Goal: Complete application form: Complete application form

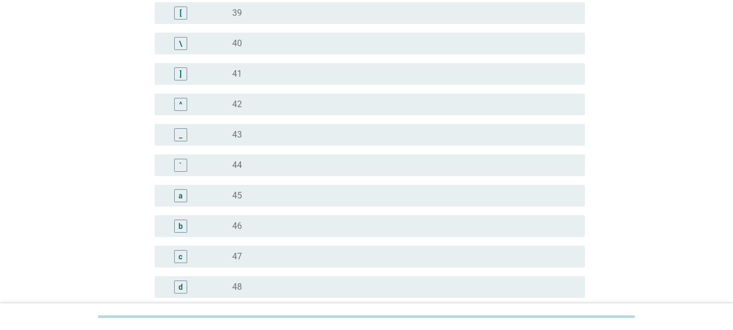
scroll to position [923, 0]
click at [182, 221] on div "b" at bounding box center [181, 223] width 4 height 11
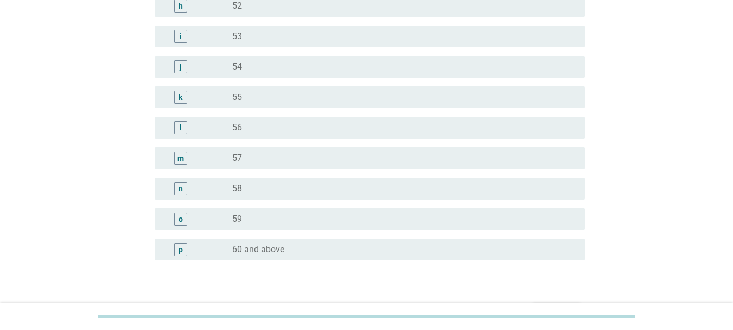
scroll to position [1394, 0]
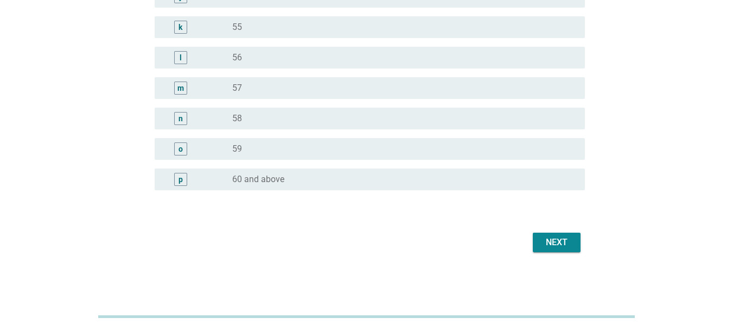
click at [572, 238] on button "Next" at bounding box center [557, 242] width 48 height 20
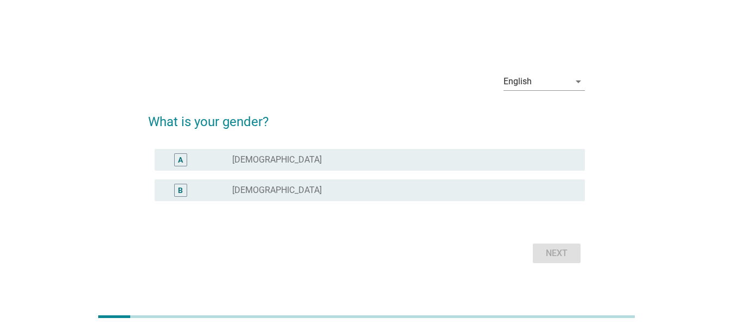
click at [214, 157] on div "A" at bounding box center [197, 159] width 69 height 13
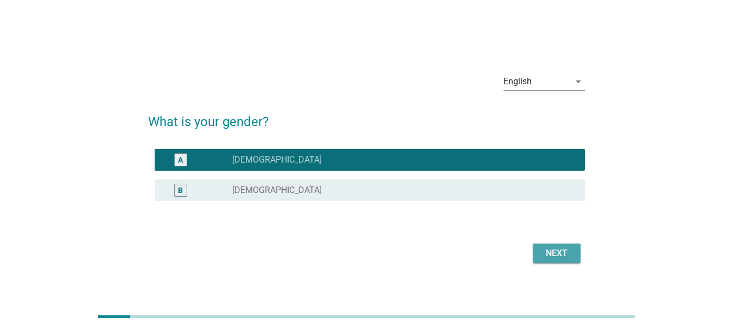
click at [568, 248] on div "Next" at bounding box center [557, 252] width 30 height 13
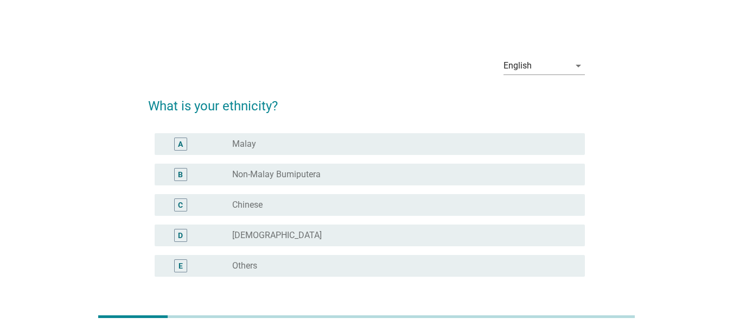
click at [257, 205] on label "Chinese" at bounding box center [247, 204] width 30 height 11
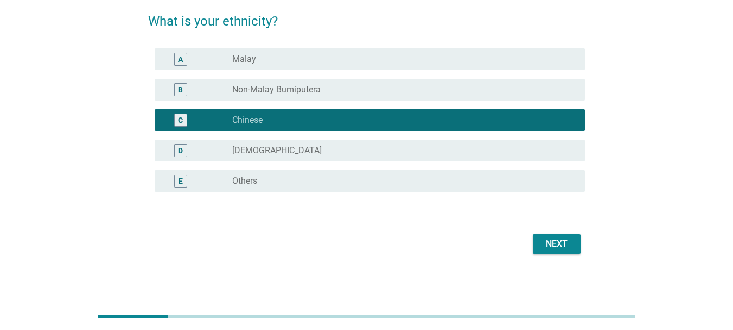
scroll to position [86, 0]
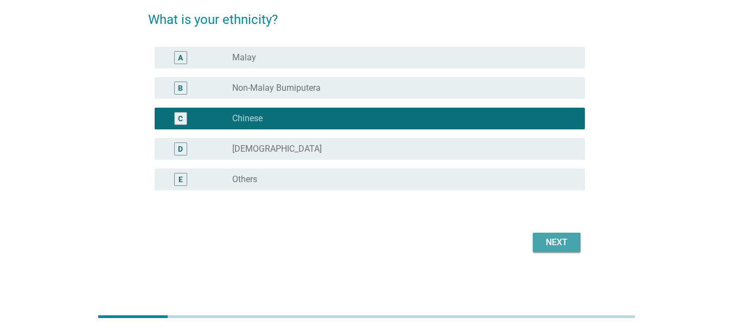
click at [548, 245] on div "Next" at bounding box center [557, 242] width 30 height 13
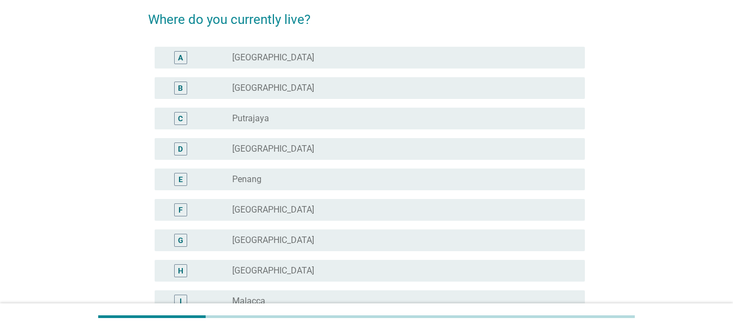
scroll to position [0, 0]
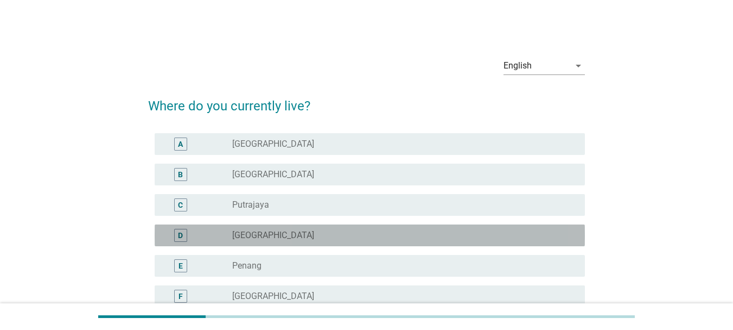
click at [269, 231] on div "radio_button_unchecked [GEOGRAPHIC_DATA]" at bounding box center [400, 235] width 336 height 11
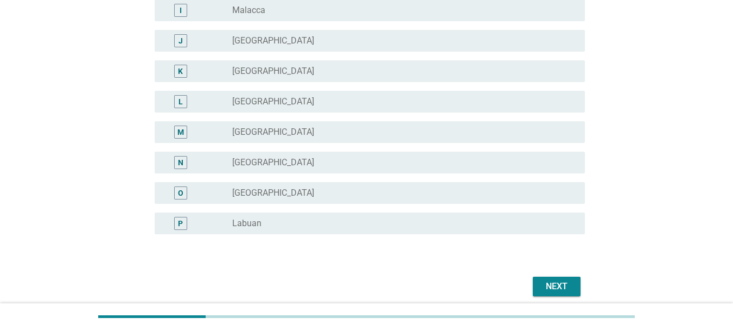
scroll to position [421, 0]
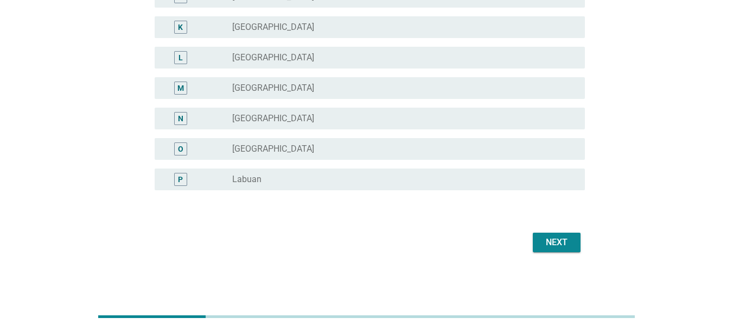
click at [560, 239] on div "Next" at bounding box center [557, 242] width 30 height 13
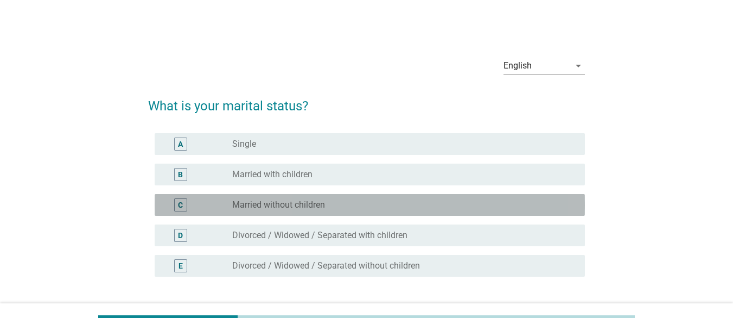
click at [276, 204] on label "Married without children" at bounding box center [278, 204] width 93 height 11
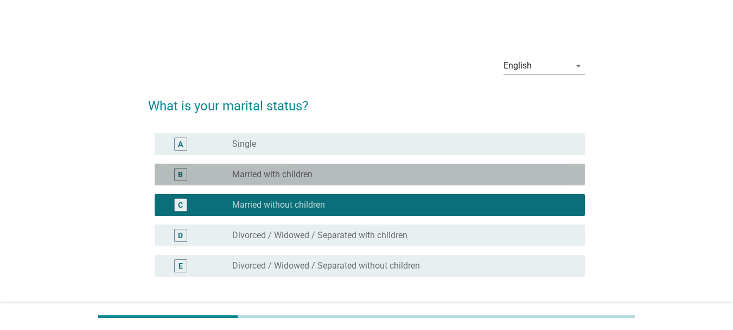
click at [288, 178] on label "Married with children" at bounding box center [272, 174] width 80 height 11
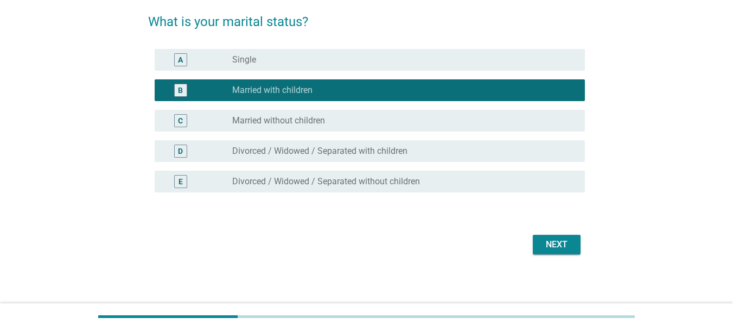
scroll to position [86, 0]
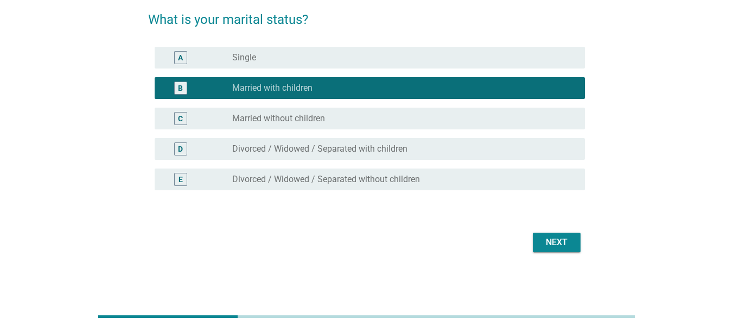
click at [547, 241] on div "Next" at bounding box center [557, 242] width 30 height 13
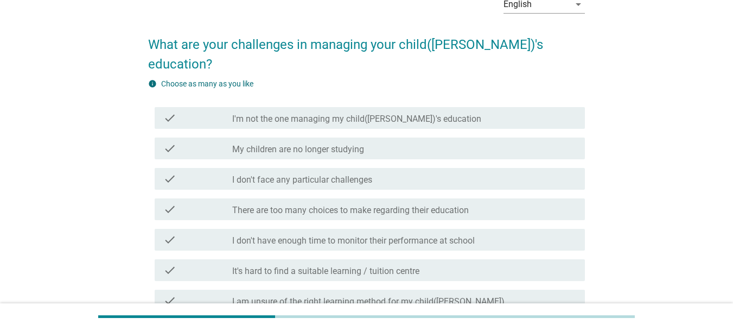
scroll to position [109, 0]
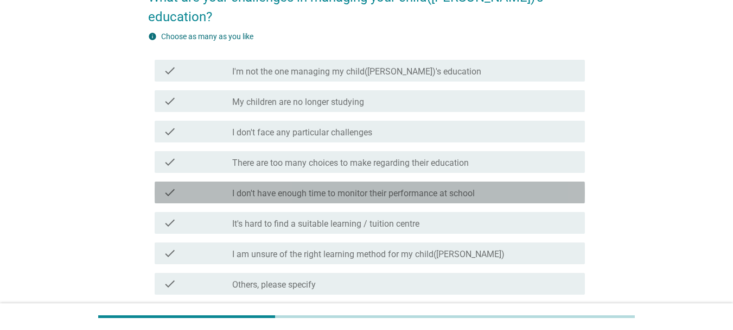
click at [421, 181] on div "check check_box_outline_blank I don't have enough time to monitor their perform…" at bounding box center [370, 192] width 431 height 22
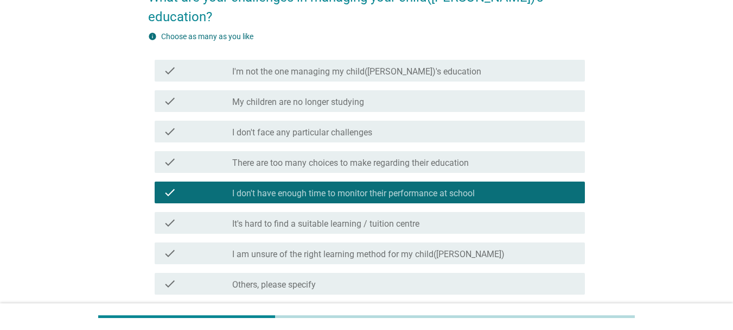
click at [422, 216] on div "check_box_outline_blank It's hard to find a suitable learning / tuition centre" at bounding box center [404, 222] width 344 height 13
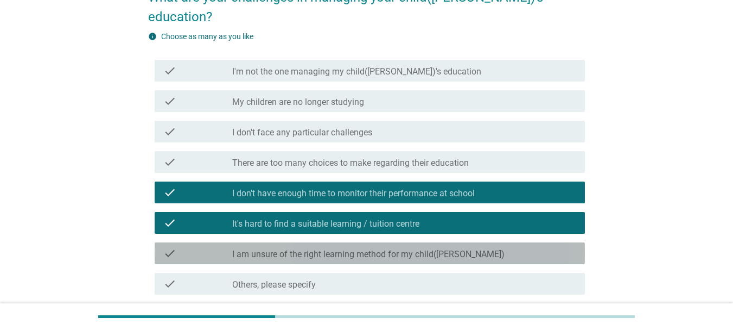
click at [472, 246] on div "check_box_outline_blank I am unsure of the right learning method for my child([…" at bounding box center [404, 252] width 344 height 13
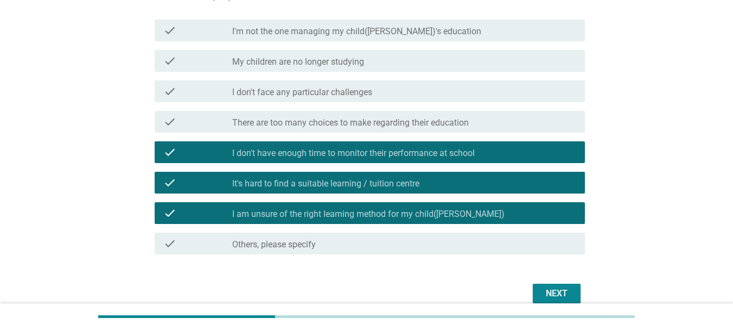
scroll to position [180, 0]
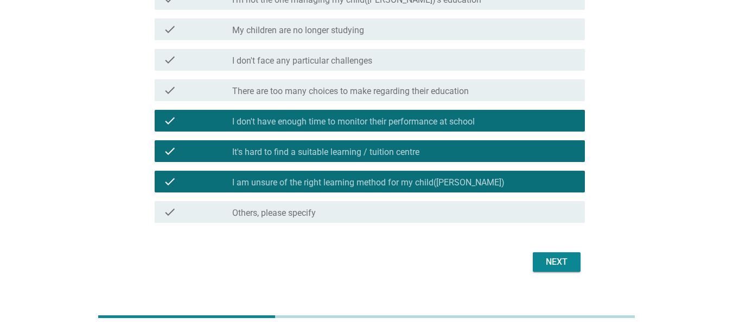
click at [549, 255] on div "Next" at bounding box center [557, 261] width 30 height 13
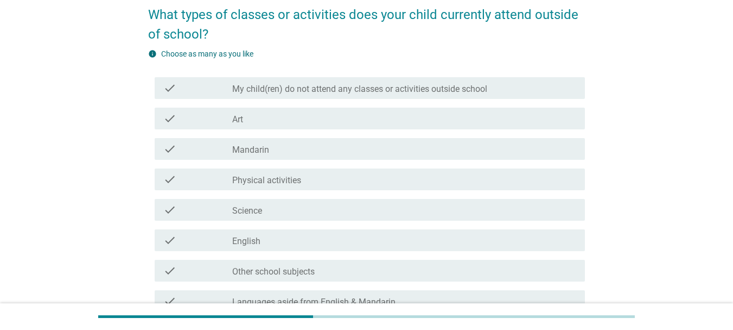
scroll to position [109, 0]
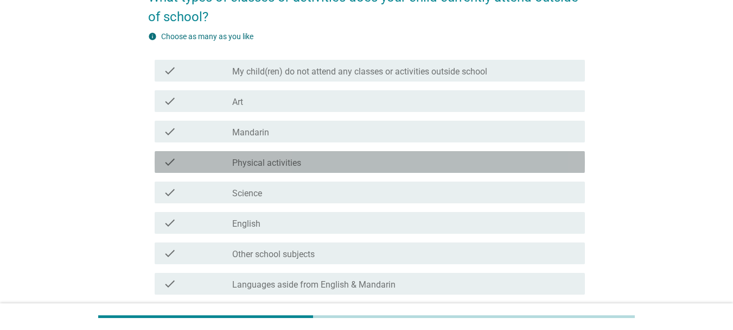
click at [271, 158] on label "Physical activities" at bounding box center [266, 162] width 69 height 11
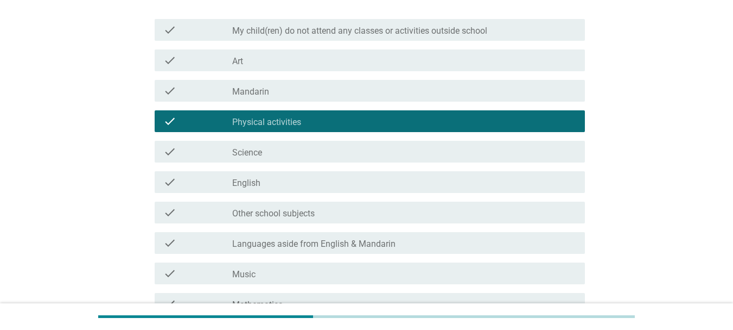
scroll to position [271, 0]
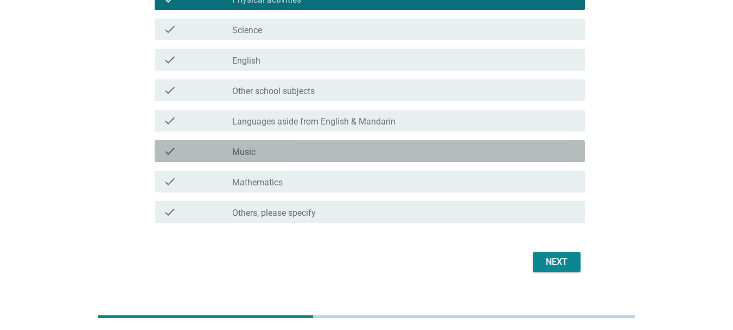
click at [282, 154] on div "check_box_outline_blank Music" at bounding box center [404, 150] width 344 height 13
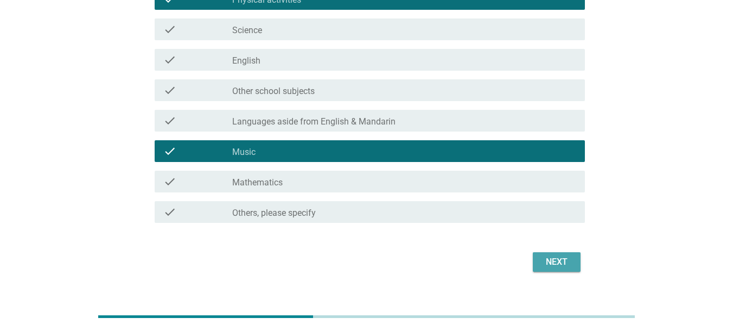
click at [552, 262] on div "Next" at bounding box center [557, 261] width 30 height 13
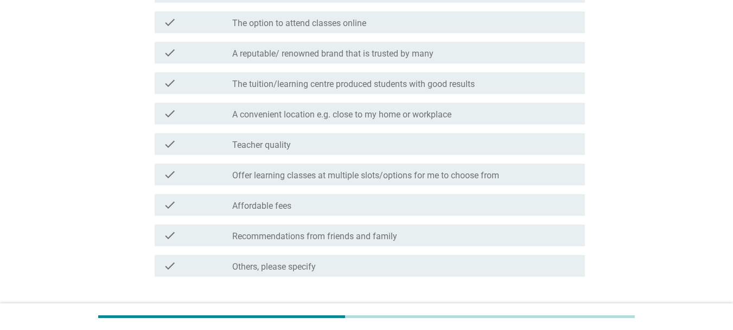
scroll to position [217, 0]
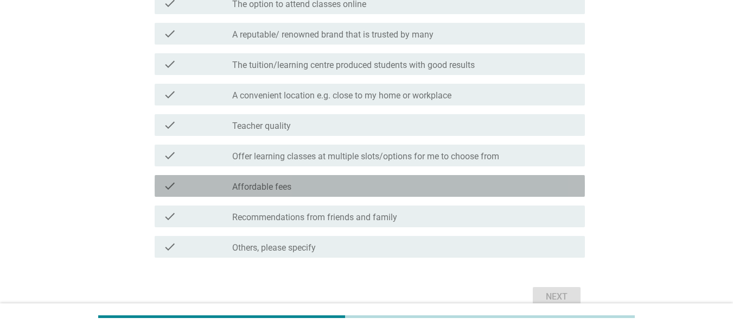
click at [237, 190] on label "Affordable fees" at bounding box center [261, 186] width 59 height 11
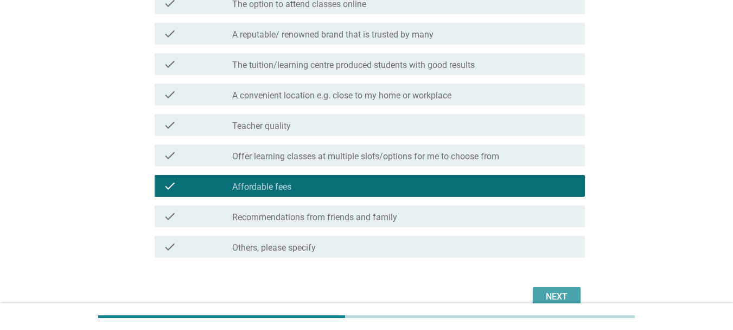
click at [541, 292] on button "Next" at bounding box center [557, 297] width 48 height 20
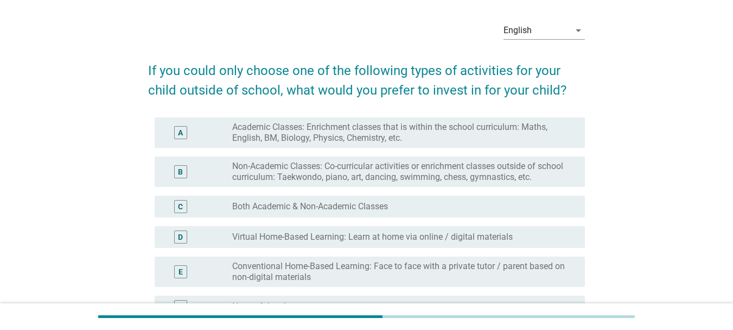
scroll to position [54, 0]
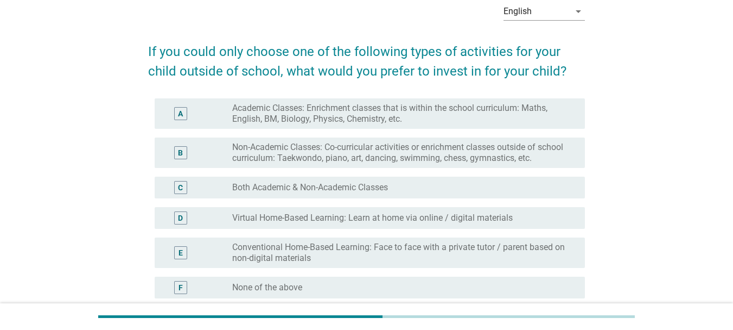
click at [419, 254] on label "Conventional Home-Based Learning: Face to face with a private tutor / parent ba…" at bounding box center [400, 253] width 336 height 22
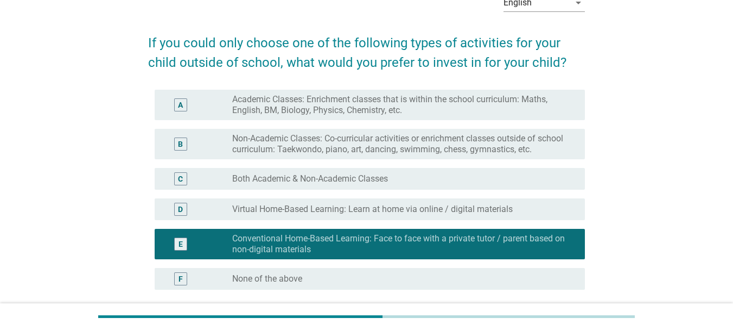
scroll to position [162, 0]
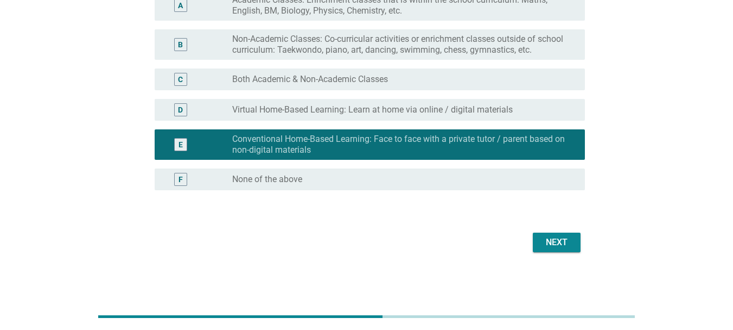
click at [573, 238] on button "Next" at bounding box center [557, 242] width 48 height 20
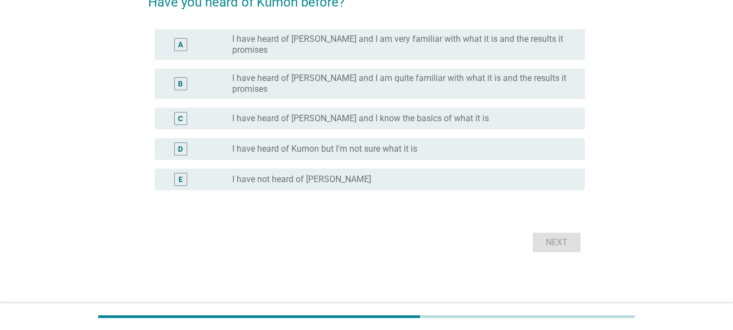
scroll to position [0, 0]
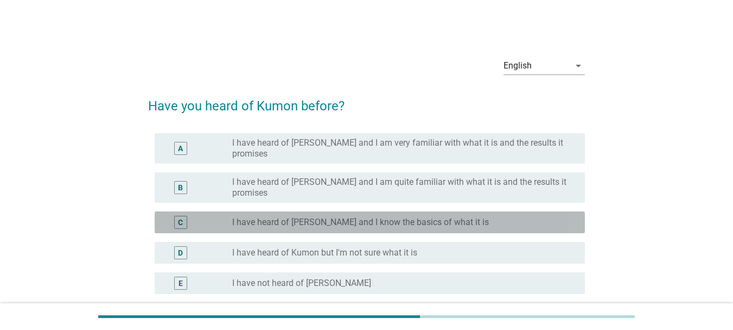
click at [303, 217] on label "I have heard of [PERSON_NAME] and I know the basics of what it is" at bounding box center [360, 222] width 257 height 11
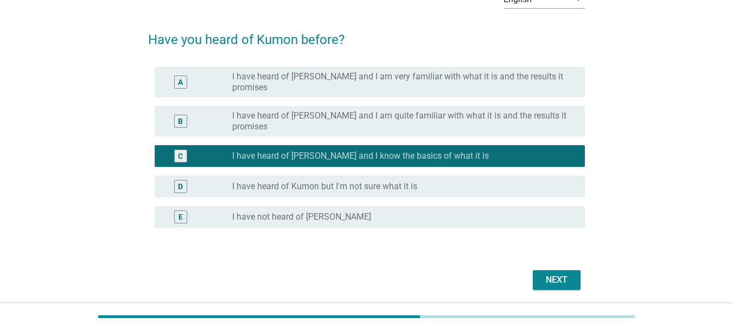
scroll to position [86, 0]
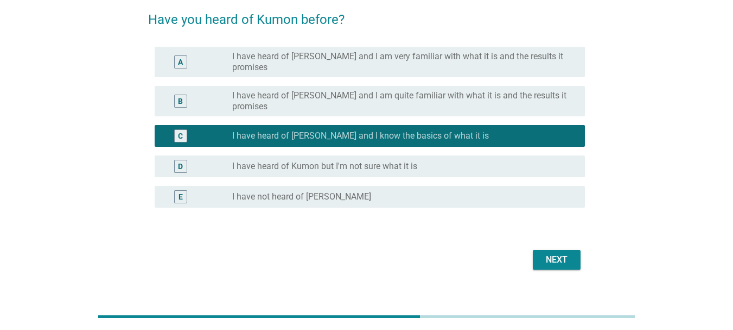
click at [542, 253] on div "Next" at bounding box center [557, 259] width 30 height 13
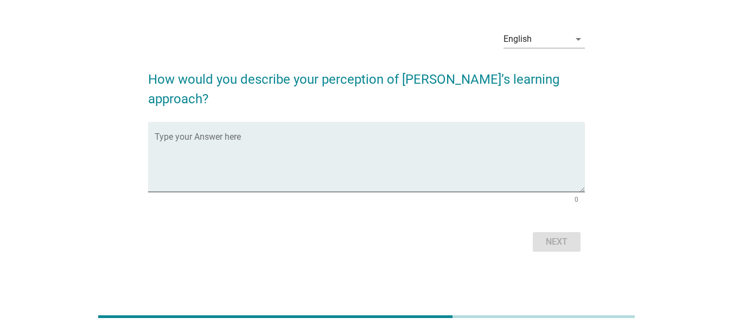
scroll to position [0, 0]
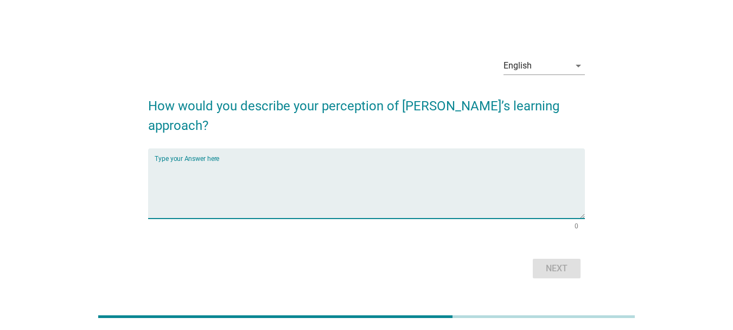
click at [290, 166] on textarea "Type your Answer here" at bounding box center [370, 189] width 431 height 57
type textarea "expensive"
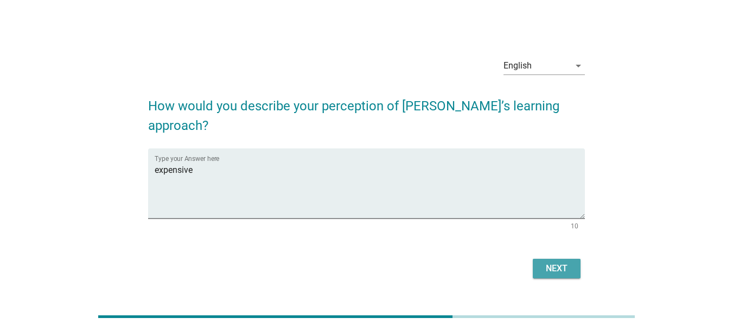
click at [578, 258] on button "Next" at bounding box center [557, 268] width 48 height 20
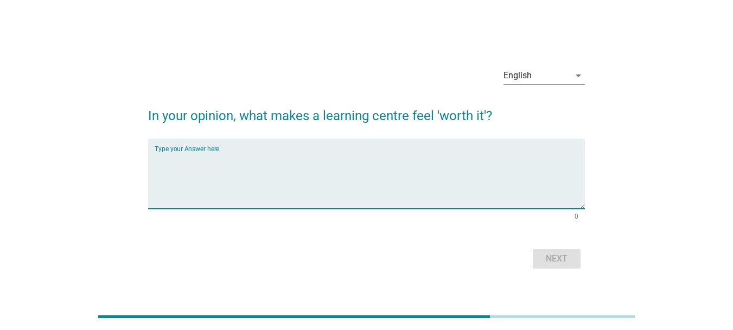
click at [322, 168] on textarea "Type your Answer here" at bounding box center [370, 179] width 431 height 57
type textarea "result"
click at [568, 262] on div "Next" at bounding box center [557, 258] width 30 height 13
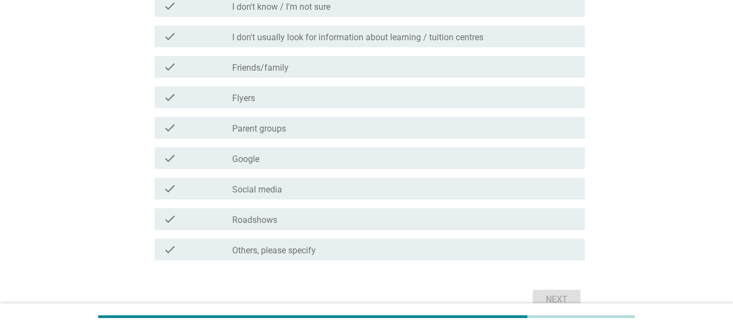
scroll to position [163, 0]
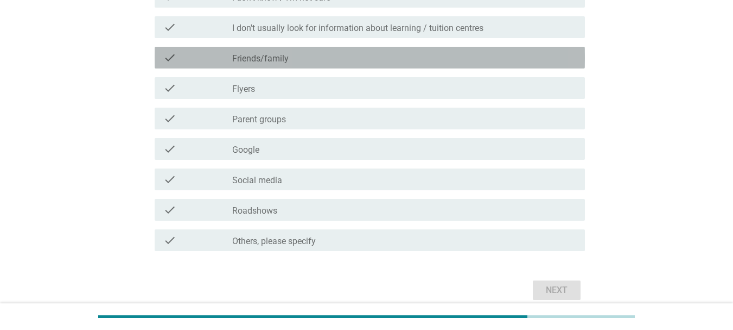
click at [309, 61] on div "check_box_outline_blank Friends/family" at bounding box center [404, 57] width 344 height 13
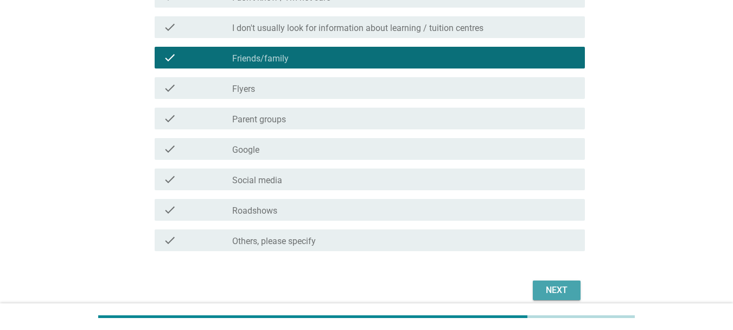
click at [554, 290] on div "Next" at bounding box center [557, 289] width 30 height 13
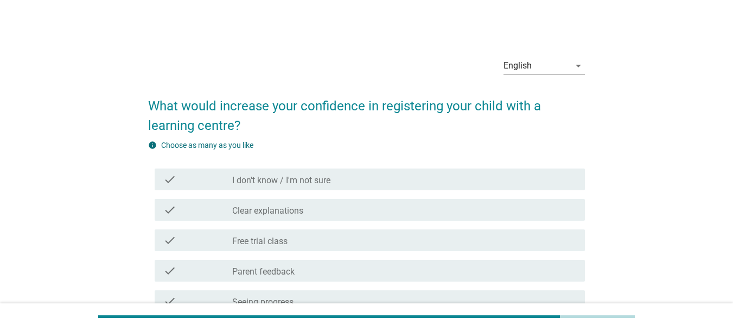
scroll to position [54, 0]
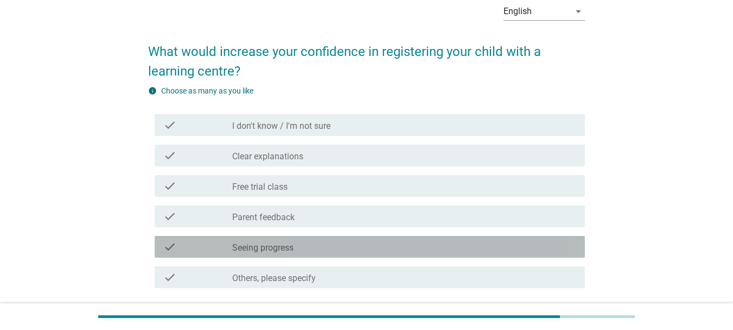
click at [334, 245] on div "check_box_outline_blank Seeing progress" at bounding box center [404, 246] width 344 height 13
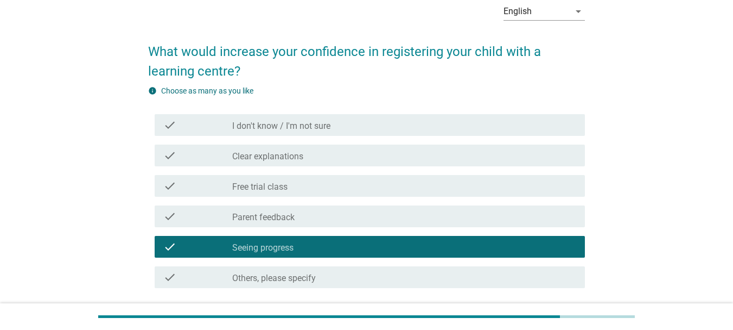
scroll to position [139, 0]
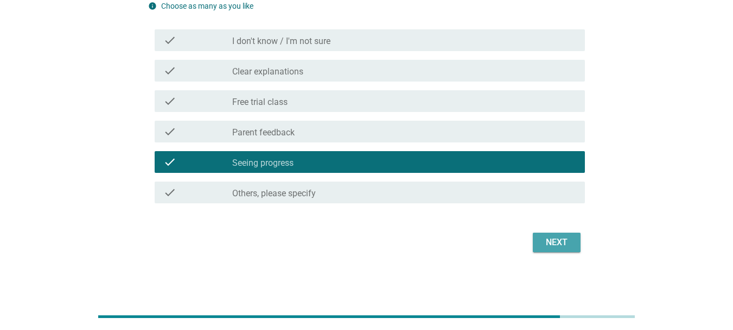
click at [542, 247] on div "Next" at bounding box center [557, 242] width 30 height 13
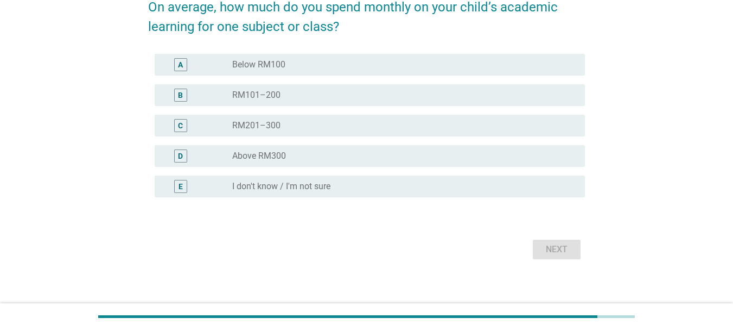
scroll to position [106, 0]
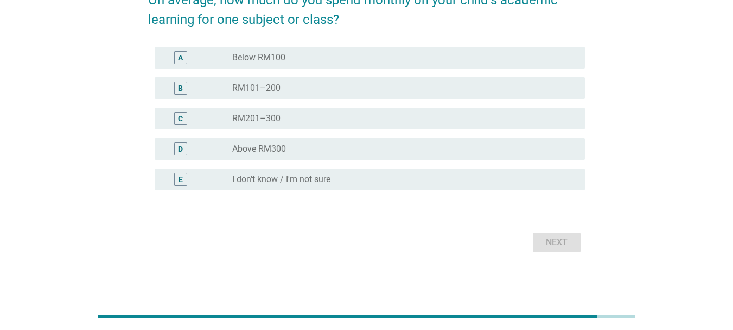
click at [268, 148] on label "Above RM300" at bounding box center [259, 148] width 54 height 11
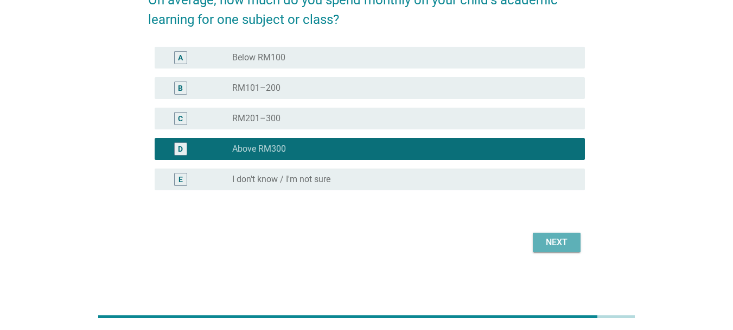
drag, startPoint x: 555, startPoint y: 240, endPoint x: 399, endPoint y: 271, distance: 159.0
click at [400, 281] on div "English arrow_drop_down On average, how much do you spend monthly on your child…" at bounding box center [366, 98] width 733 height 409
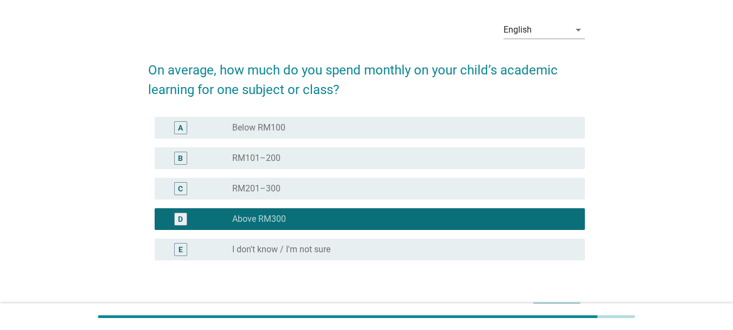
scroll to position [54, 0]
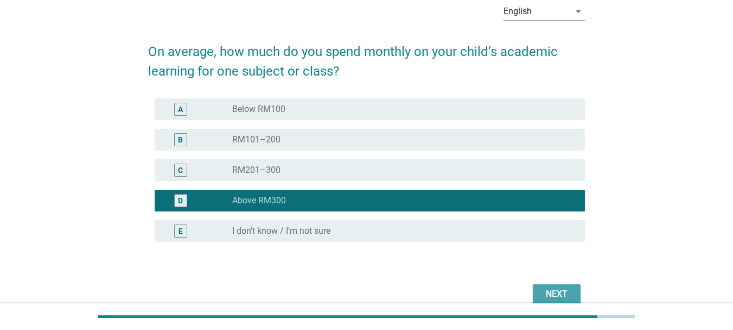
click at [547, 294] on div "Next" at bounding box center [557, 293] width 30 height 13
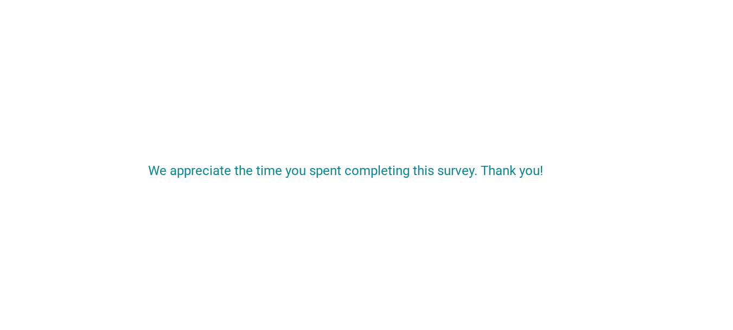
scroll to position [0, 0]
